Goal: Download file/media

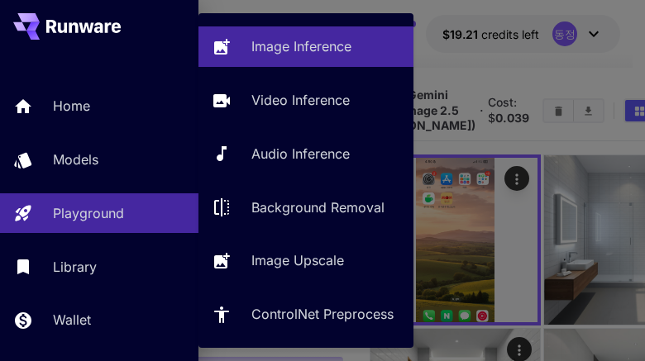
click at [127, 209] on div "Playground" at bounding box center [119, 213] width 132 height 20
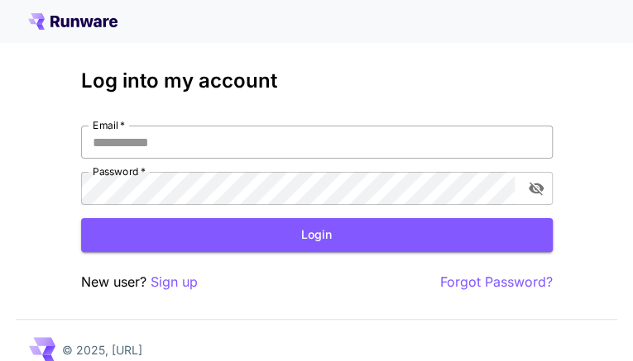
type input "**********"
click at [227, 159] on input "**********" at bounding box center [316, 142] width 471 height 33
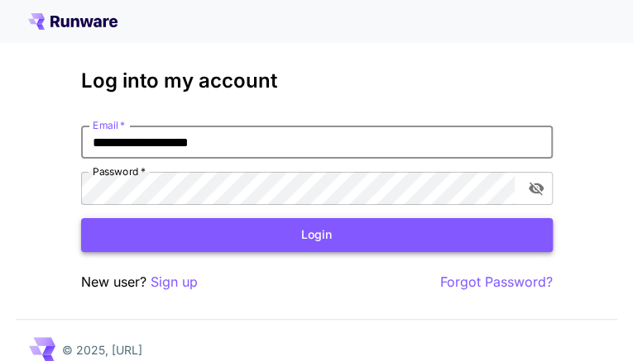
click at [101, 252] on button "Login" at bounding box center [316, 235] width 471 height 34
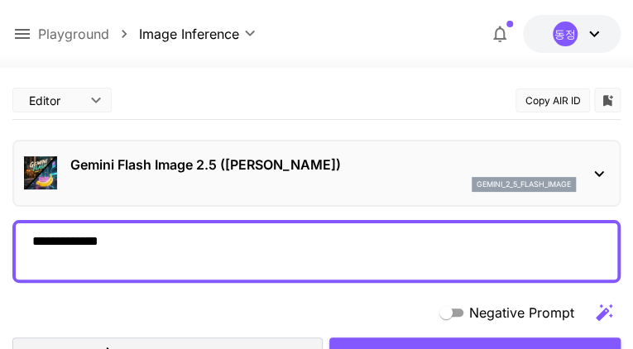
scroll to position [331, 0]
drag, startPoint x: 317, startPoint y: 205, endPoint x: 199, endPoint y: 209, distance: 117.5
drag, startPoint x: 192, startPoint y: 209, endPoint x: 192, endPoint y: 189, distance: 19.9
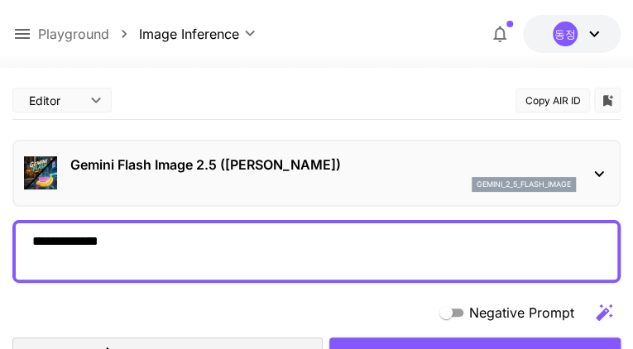
click at [0, 0] on input "Drag or upload image" at bounding box center [0, 0] width 0 height 0
type input "**********"
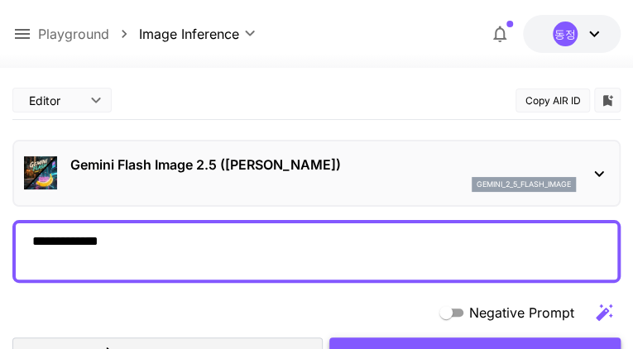
click at [442, 344] on span "Generate" at bounding box center [467, 354] width 50 height 21
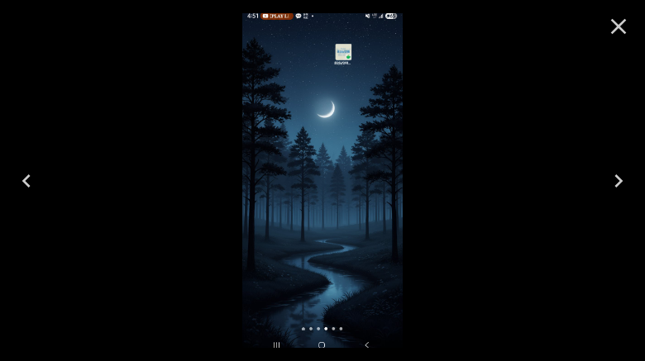
click at [624, 31] on icon "Close" at bounding box center [619, 27] width 16 height 16
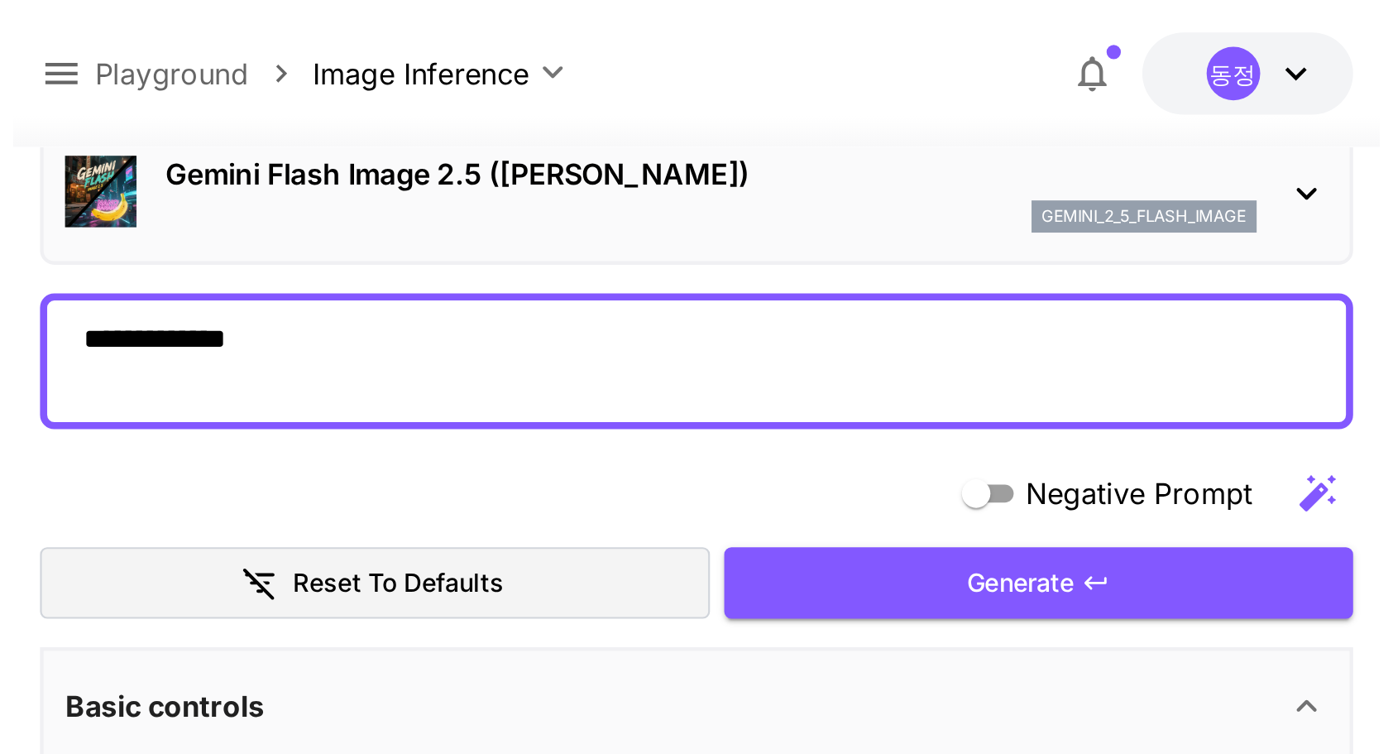
scroll to position [83, 0]
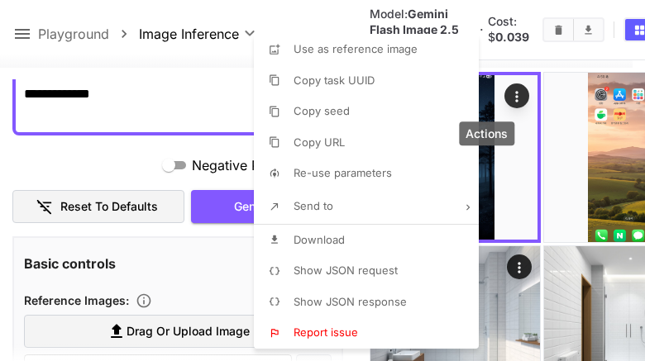
click at [385, 234] on li "Download" at bounding box center [371, 240] width 235 height 31
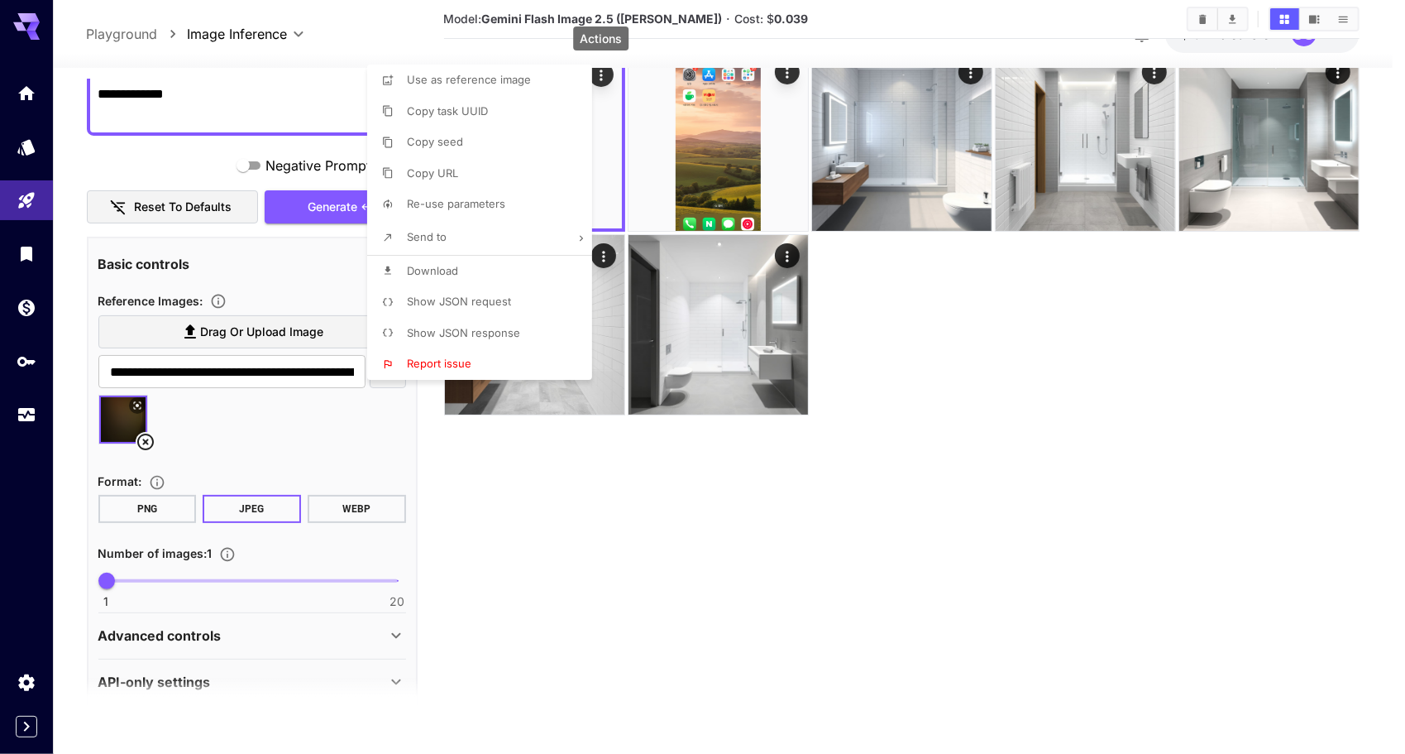
click at [615, 180] on div at bounding box center [702, 377] width 1405 height 754
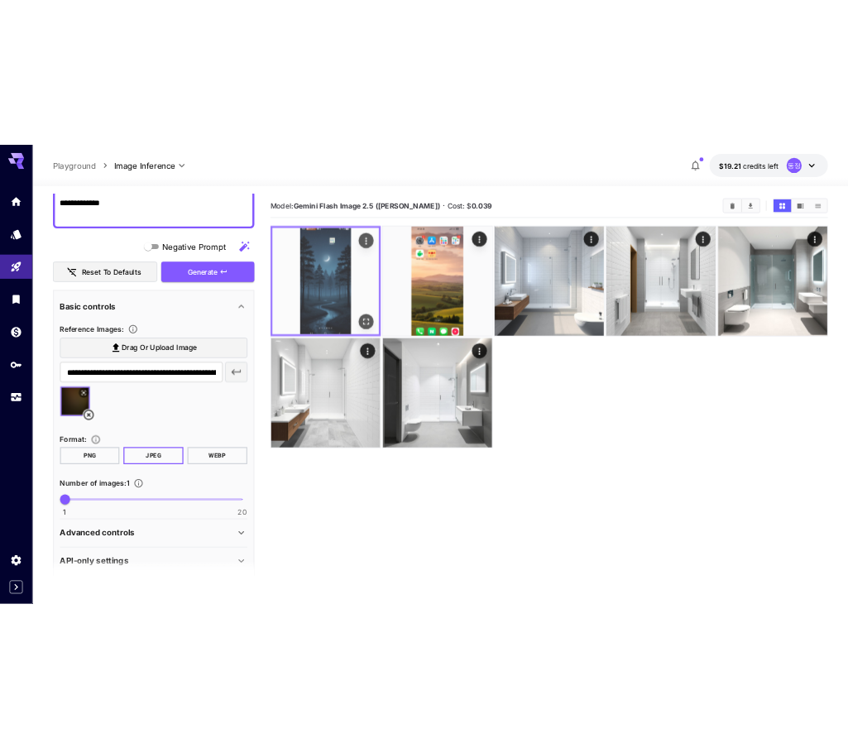
scroll to position [0, 0]
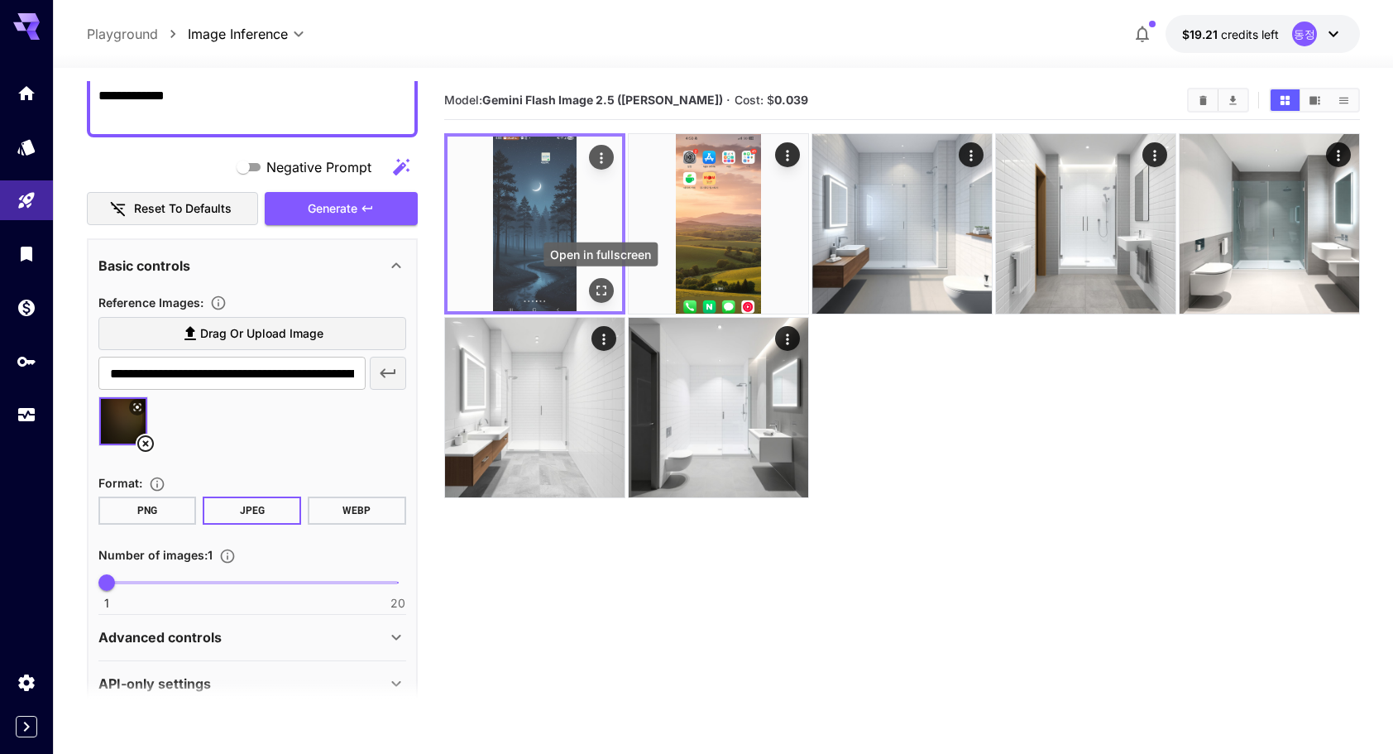
click at [596, 284] on icon "Open in fullscreen" at bounding box center [600, 290] width 17 height 17
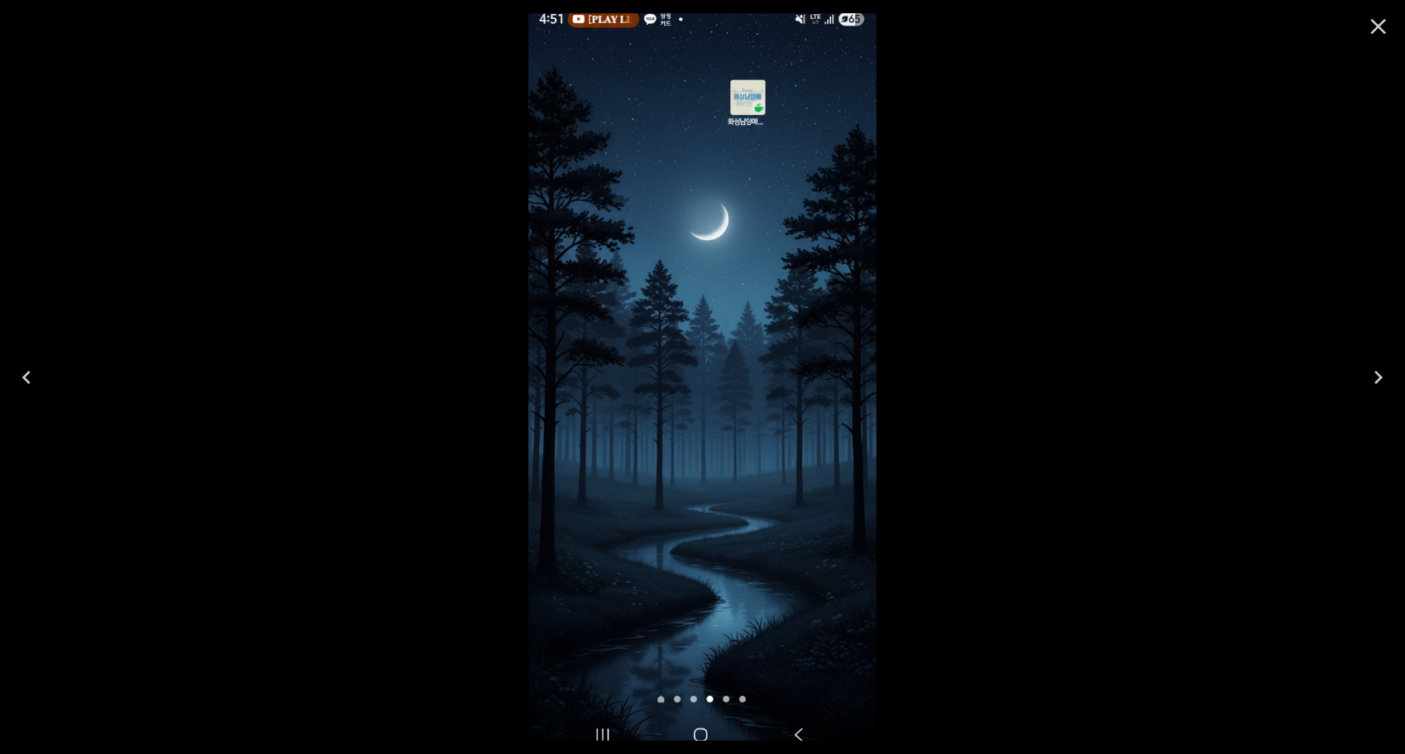
click at [644, 38] on icon "Close" at bounding box center [1379, 26] width 26 height 26
